Goal: Book appointment/travel/reservation

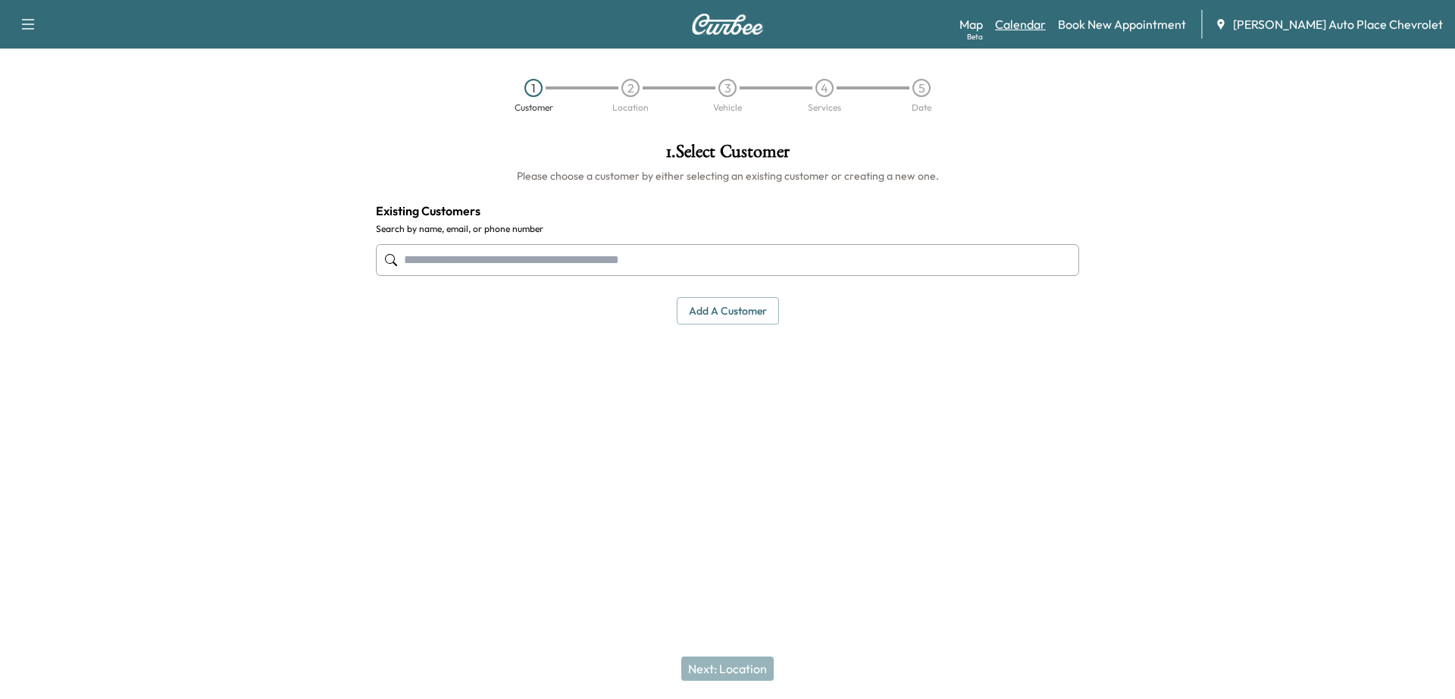
click at [1046, 27] on link "Calendar" at bounding box center [1020, 24] width 51 height 18
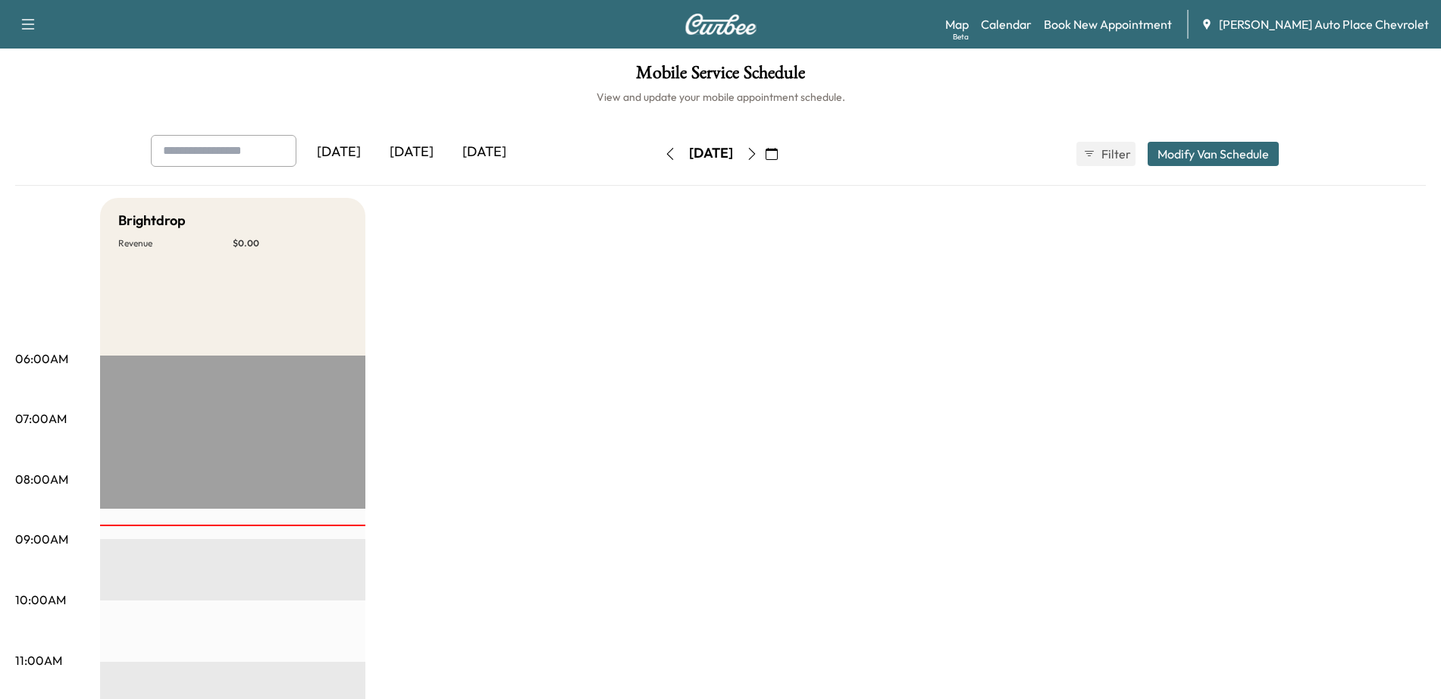
click at [755, 154] on icon "button" at bounding box center [751, 154] width 7 height 12
click at [664, 152] on icon "button" at bounding box center [670, 154] width 12 height 12
